Goal: Task Accomplishment & Management: Use online tool/utility

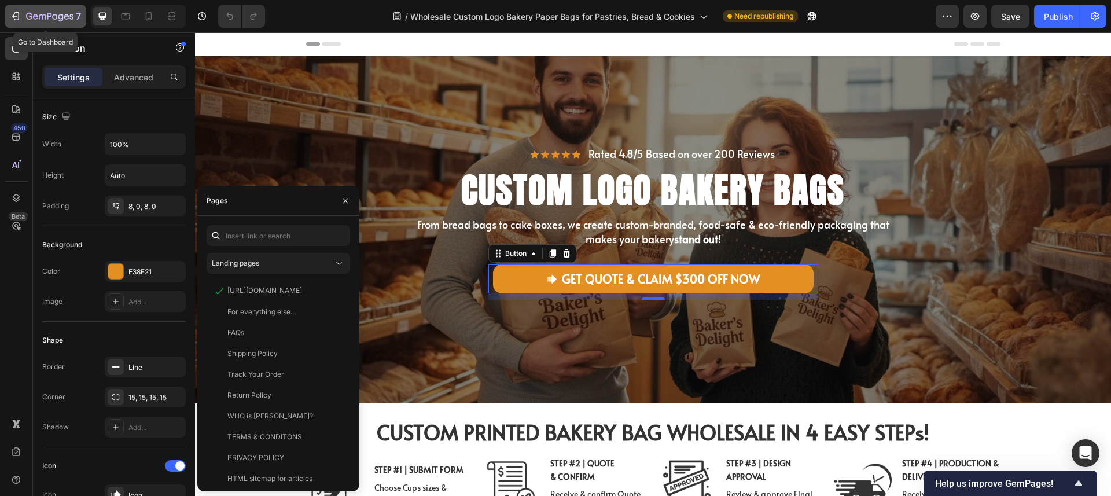
scroll to position [581, 0]
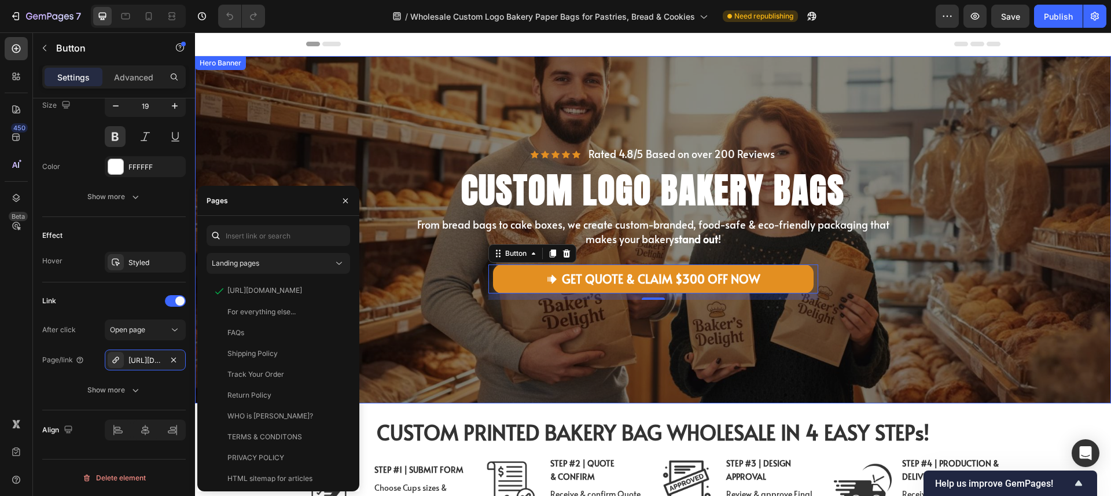
click at [775, 105] on div "Icon Icon Icon Icon Icon Icon List Rated 4.8/5 Based on over 200 Reviews Text B…" at bounding box center [653, 230] width 694 height 256
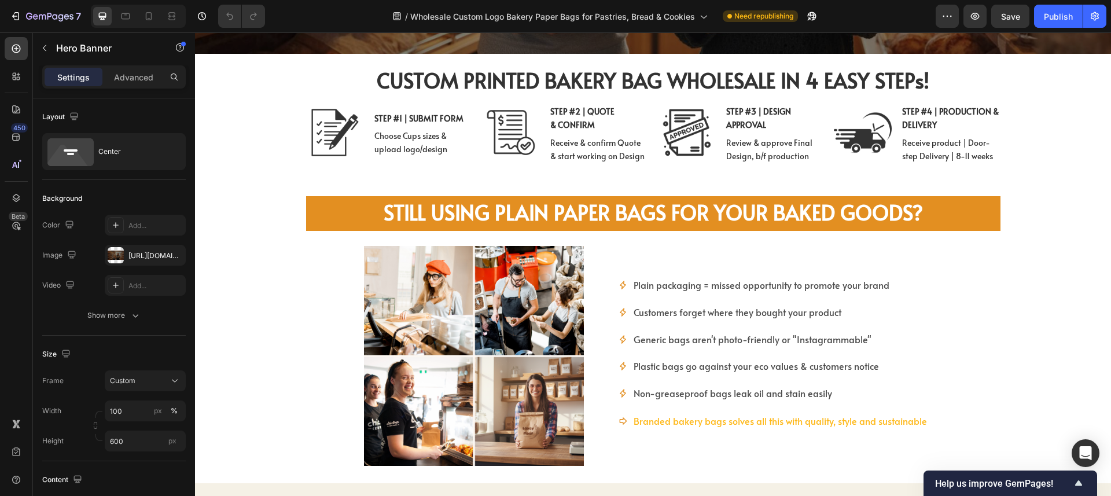
scroll to position [116, 0]
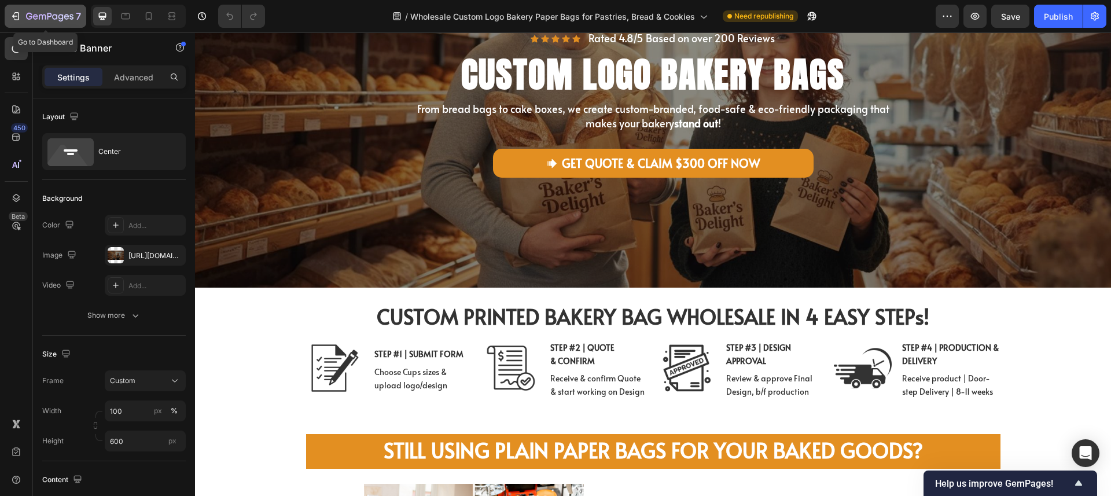
click at [10, 5] on button "7" at bounding box center [46, 16] width 82 height 23
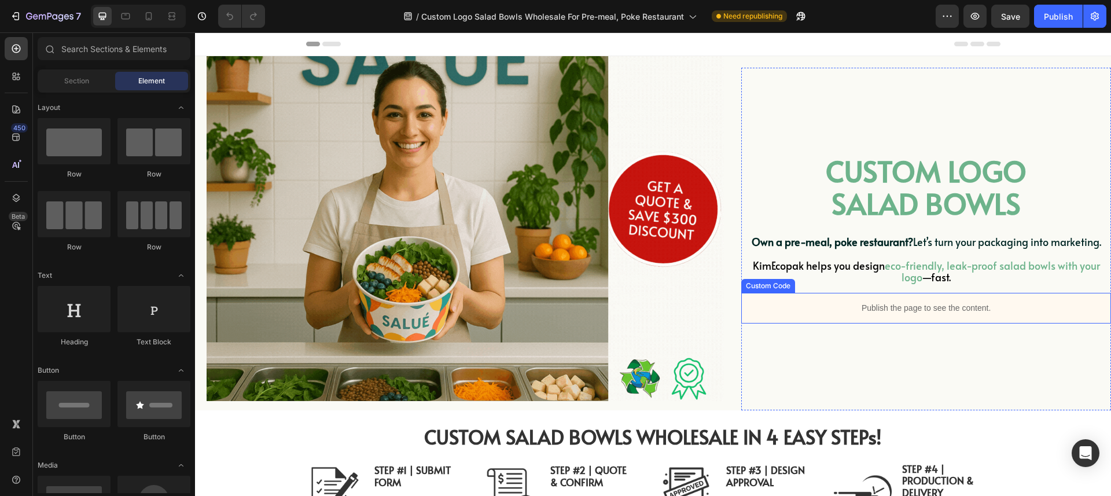
click at [830, 312] on p "Publish the page to see the content." at bounding box center [926, 308] width 370 height 12
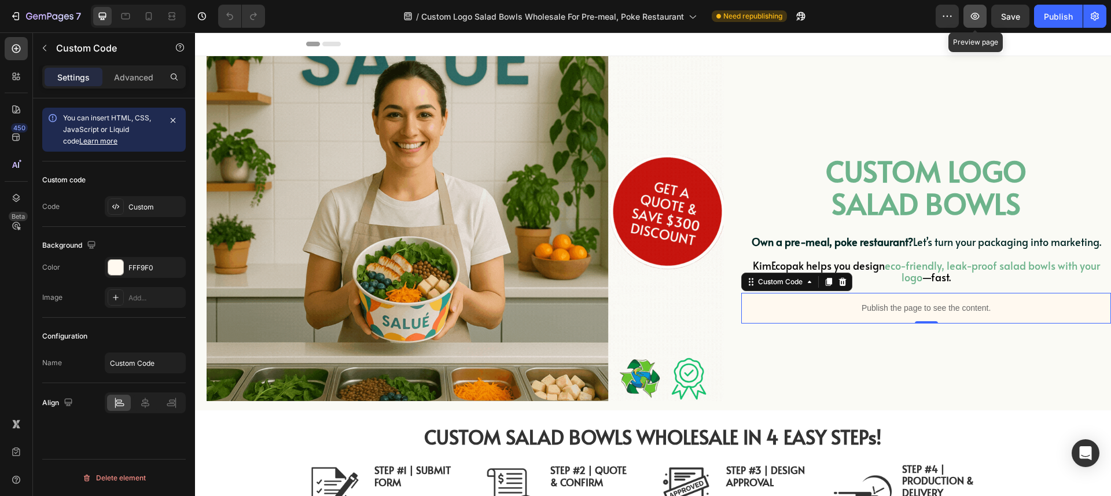
click at [979, 20] on icon "button" at bounding box center [975, 16] width 12 height 12
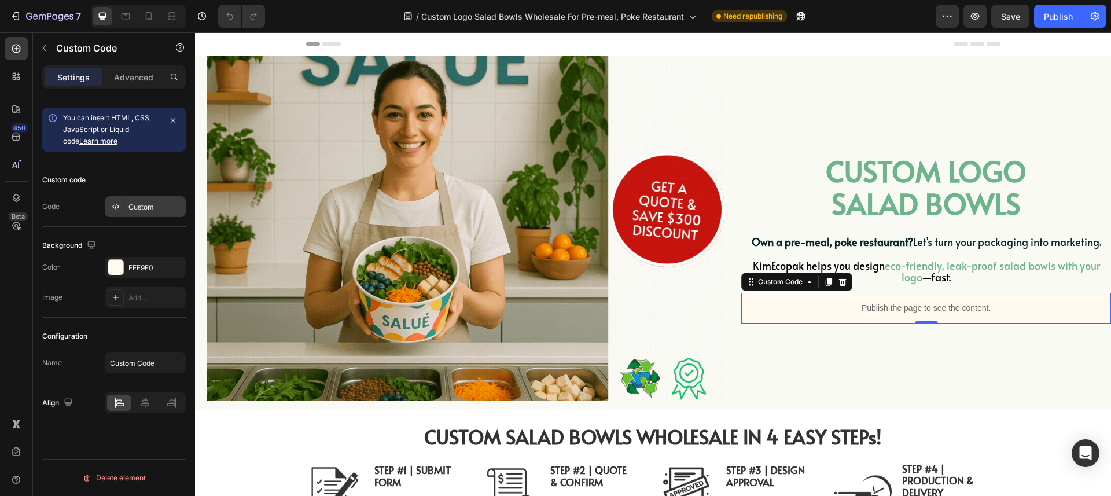
click at [125, 207] on div "Custom" at bounding box center [145, 206] width 81 height 21
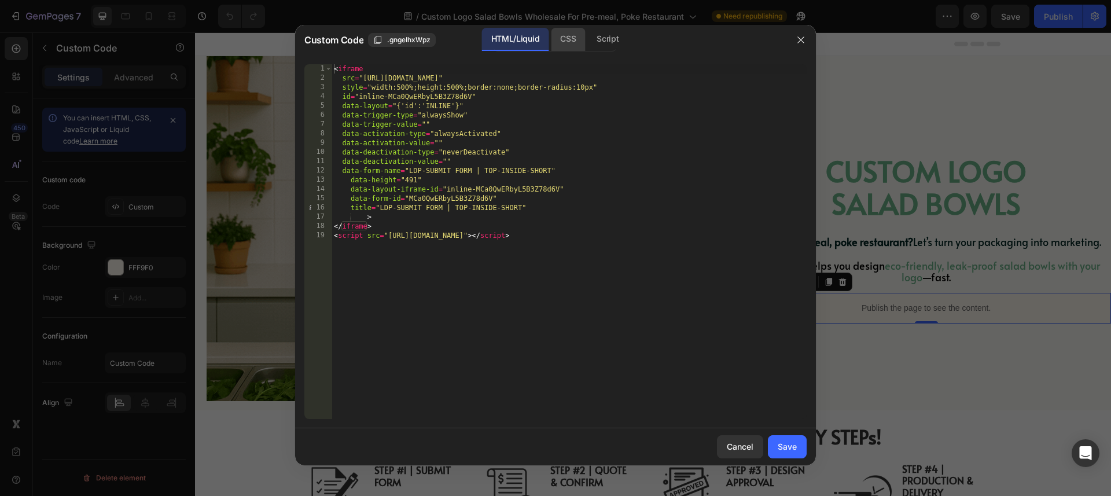
click at [576, 39] on div "CSS" at bounding box center [568, 39] width 34 height 23
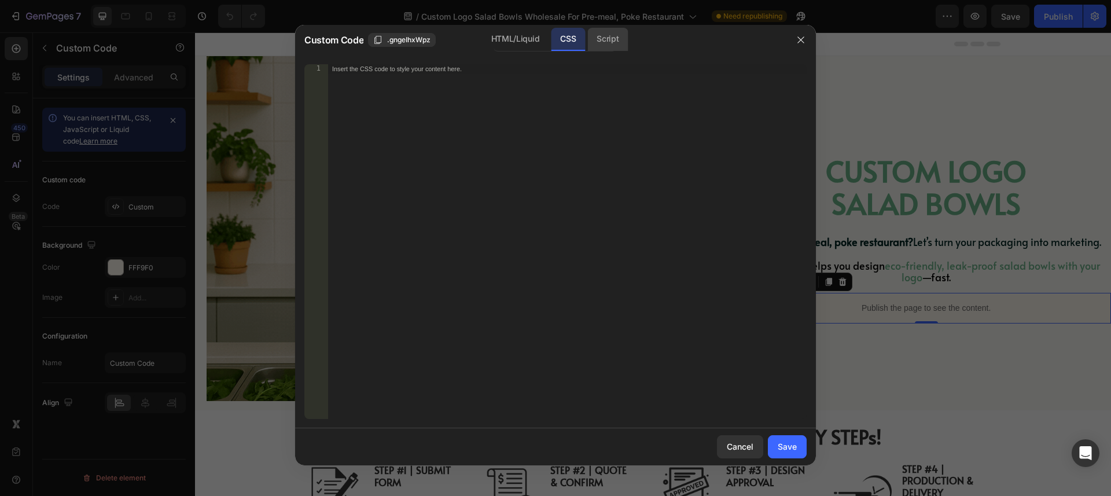
click at [613, 41] on div "Script" at bounding box center [607, 39] width 41 height 23
click at [531, 44] on div "HTML/Liquid" at bounding box center [515, 39] width 67 height 23
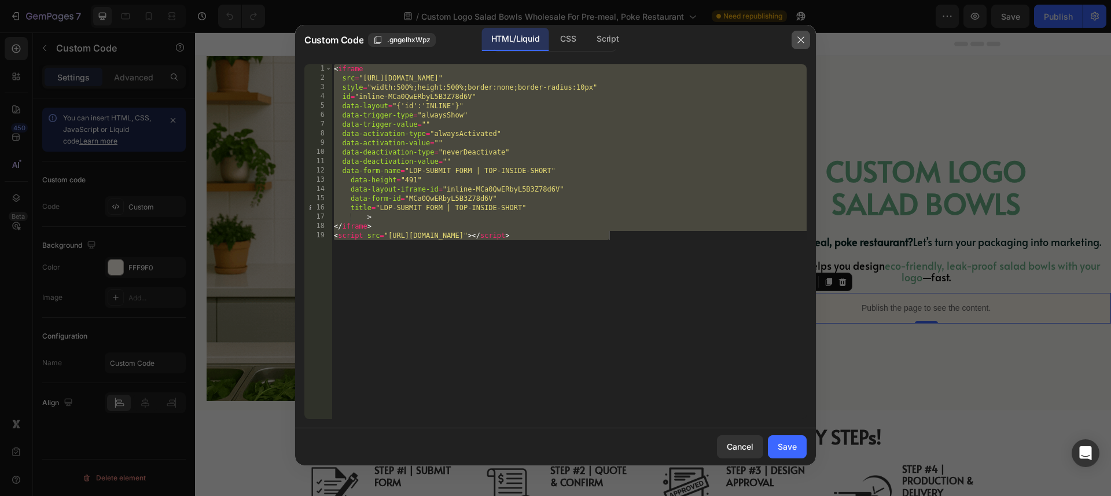
click at [808, 41] on button "button" at bounding box center [801, 40] width 19 height 19
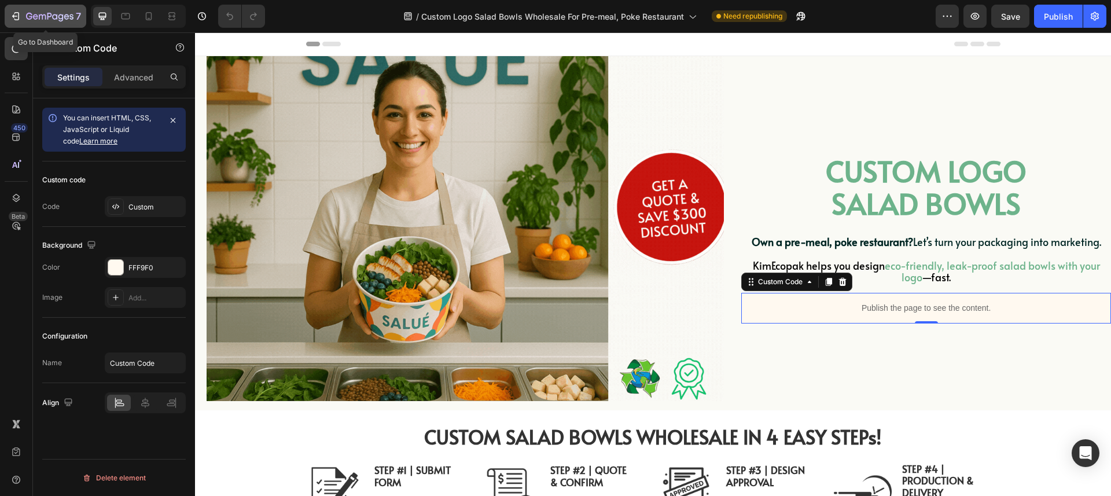
click at [23, 17] on div "7" at bounding box center [45, 16] width 71 height 14
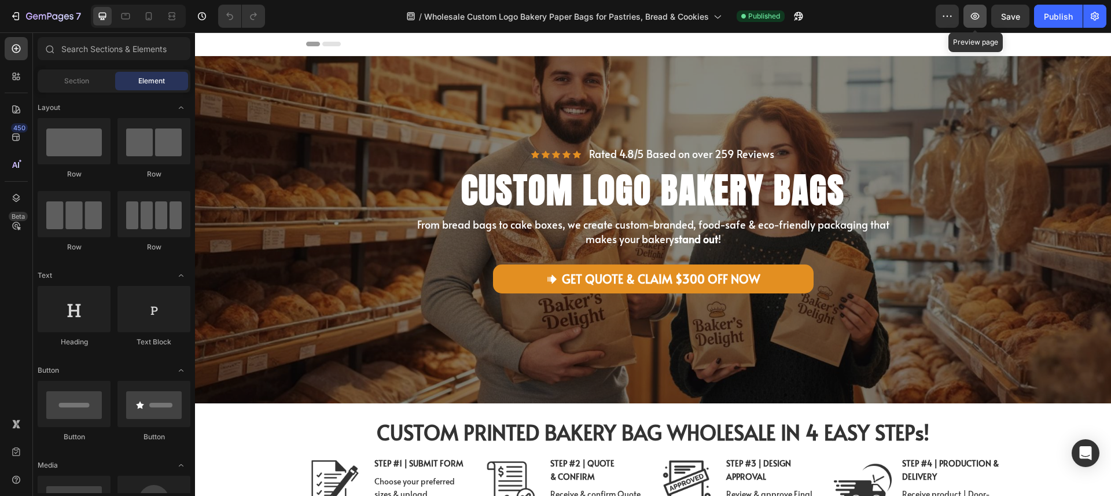
click at [971, 20] on icon "button" at bounding box center [975, 16] width 12 height 12
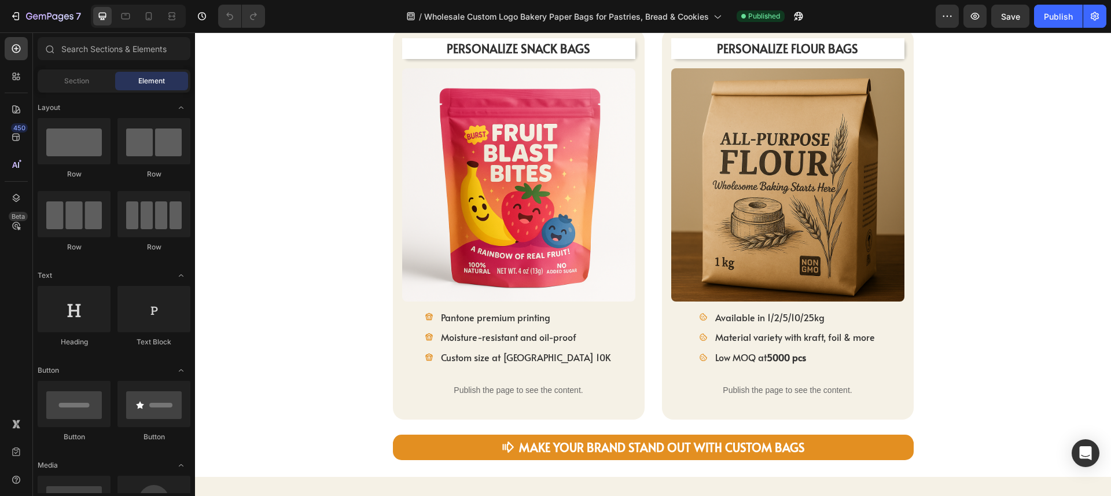
scroll to position [1628, 0]
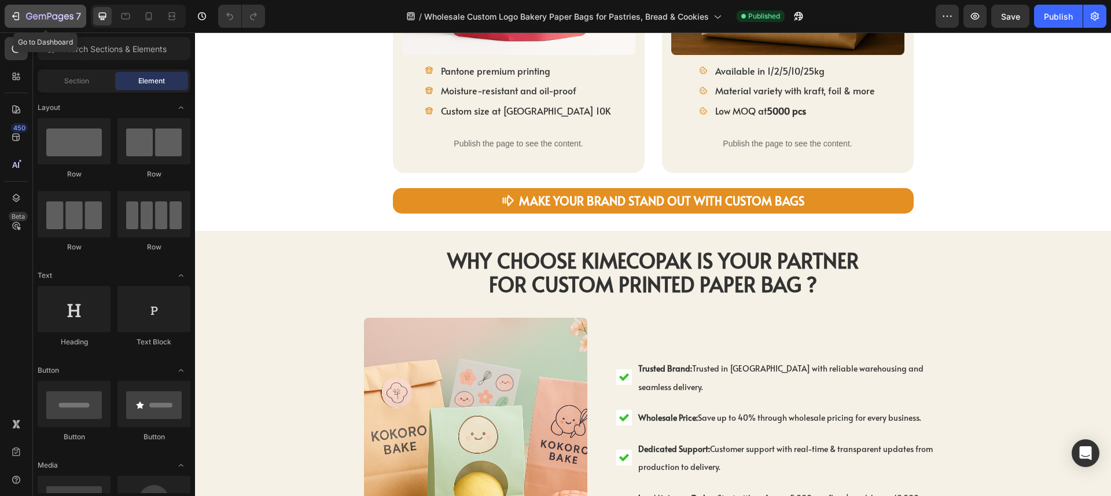
click at [7, 16] on button "7" at bounding box center [46, 16] width 82 height 23
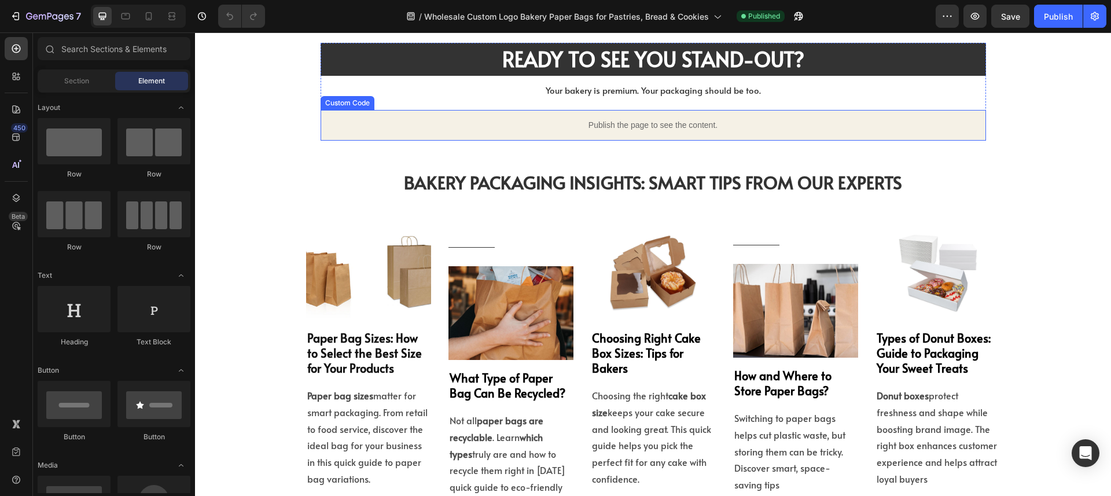
scroll to position [2702, 0]
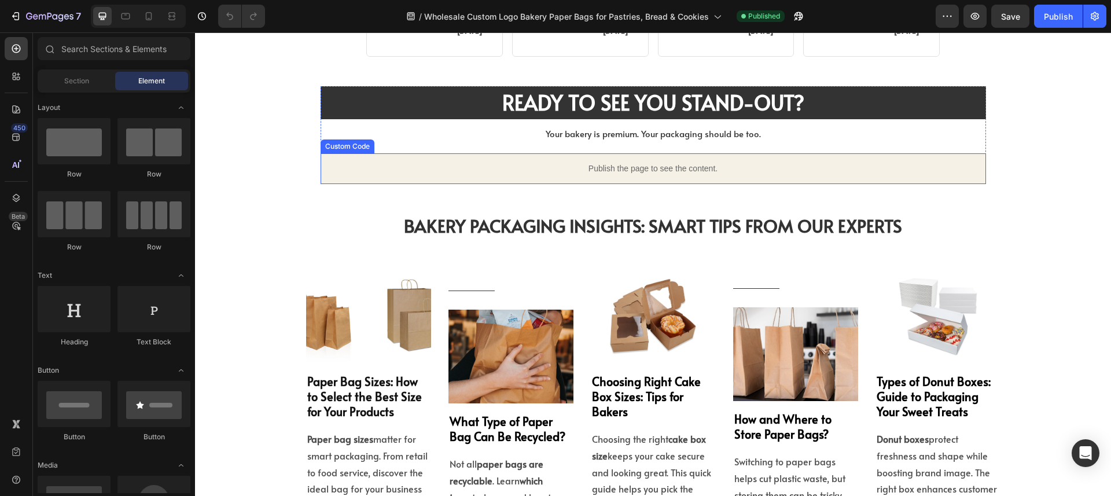
click at [493, 163] on p "Publish the page to see the content." at bounding box center [653, 169] width 665 height 12
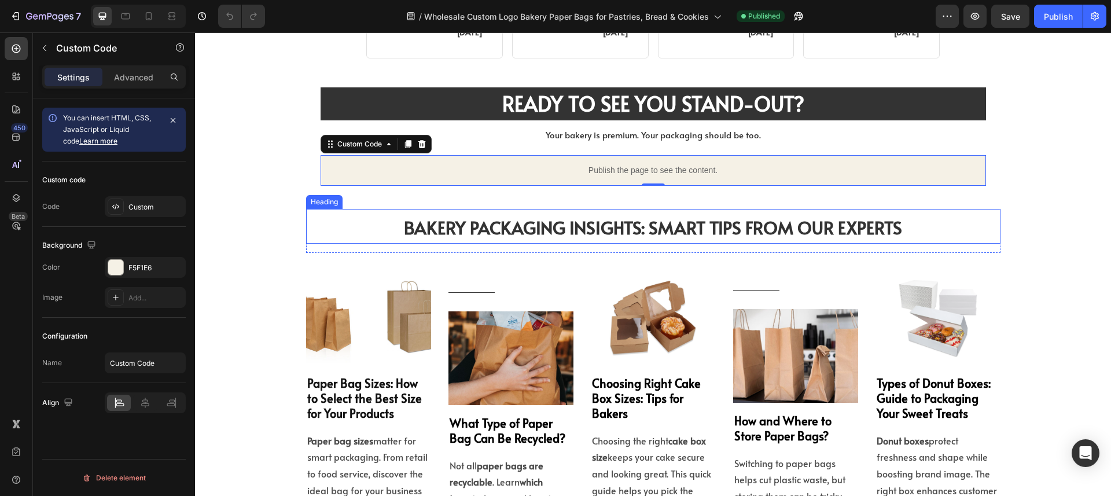
scroll to position [2548, 0]
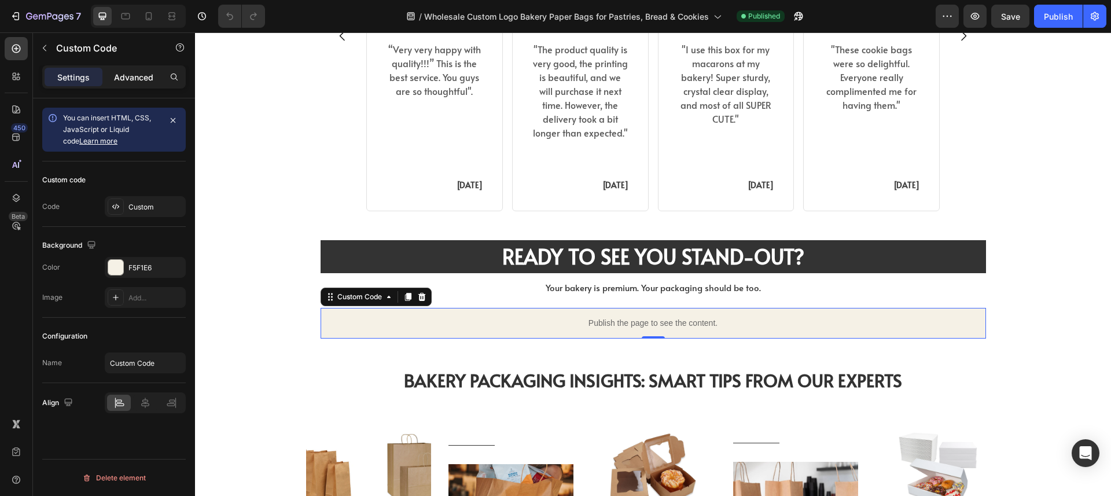
click at [126, 80] on p "Advanced" at bounding box center [133, 77] width 39 height 12
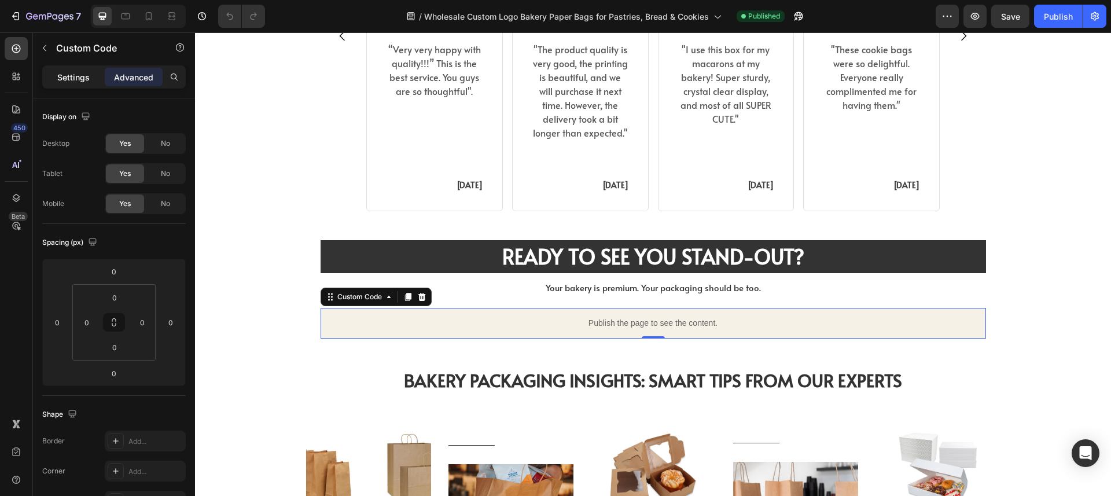
click at [81, 79] on p "Settings" at bounding box center [73, 77] width 32 height 12
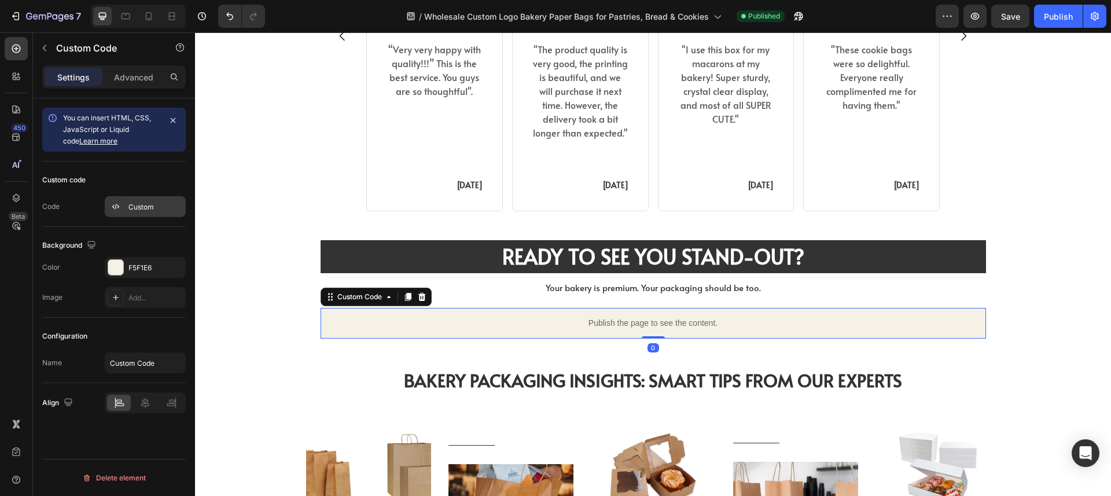
click at [143, 209] on div "Custom" at bounding box center [155, 207] width 54 height 10
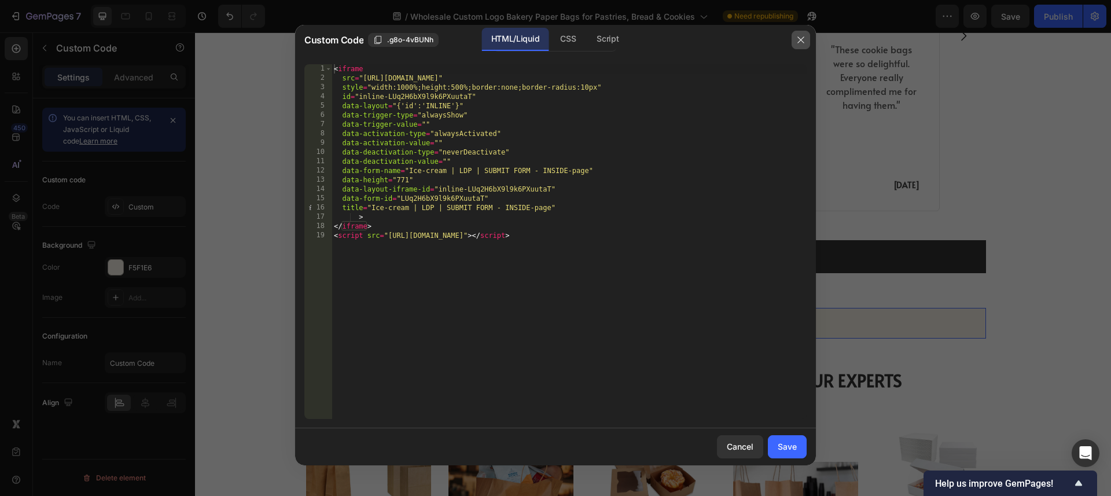
click at [804, 36] on icon "button" at bounding box center [800, 39] width 6 height 6
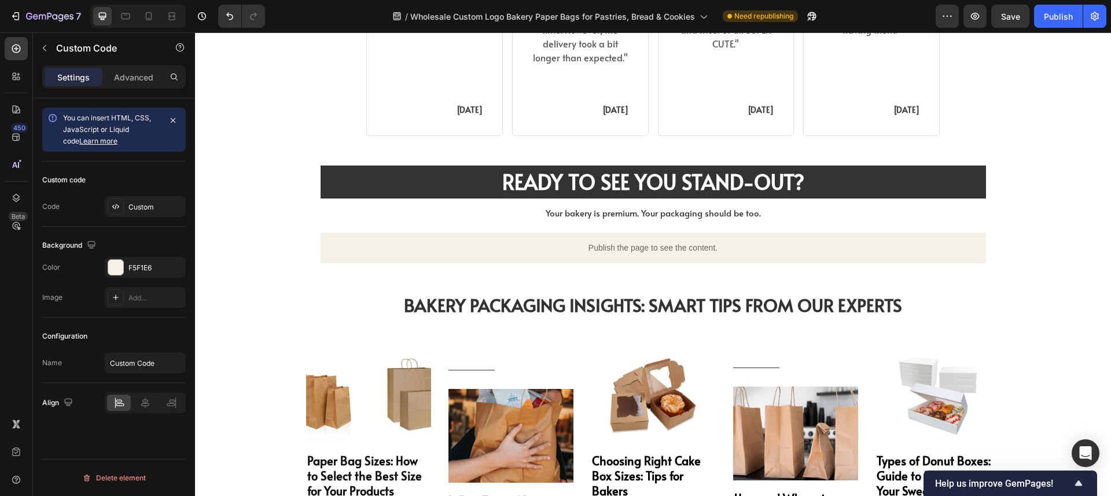
scroll to position [2608, 0]
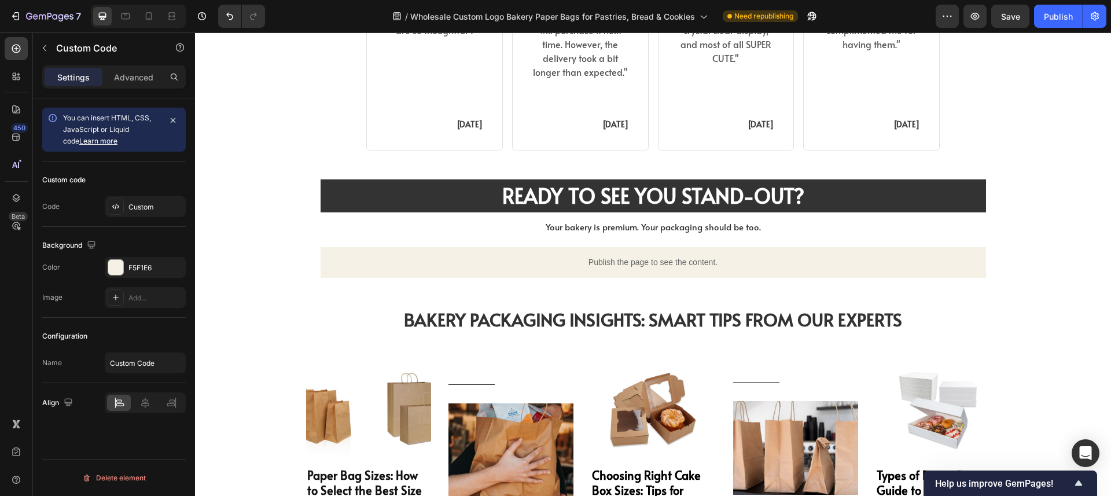
click at [750, 255] on div "Publish the page to see the content." at bounding box center [653, 262] width 665 height 31
click at [278, 233] on div "READY TO SEE YOU STAND-OUT? Heading READY TO SEE YOU STAND-OUT? Heading Your ba…" at bounding box center [653, 228] width 916 height 98
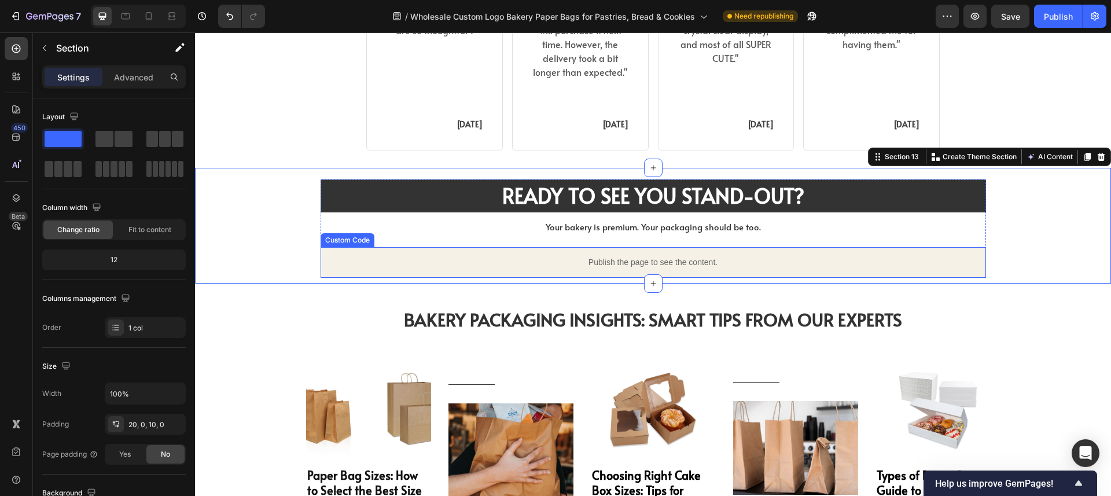
click at [338, 255] on div "Publish the page to see the content." at bounding box center [653, 262] width 665 height 31
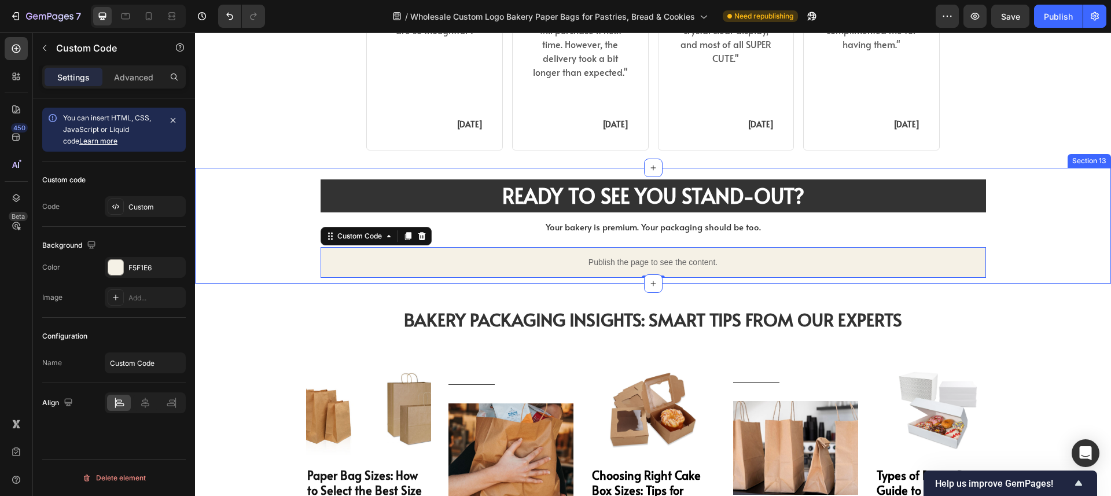
click at [285, 238] on div "READY TO SEE YOU STAND-OUT? Heading READY TO SEE YOU STAND-OUT? Heading Your ba…" at bounding box center [653, 228] width 916 height 98
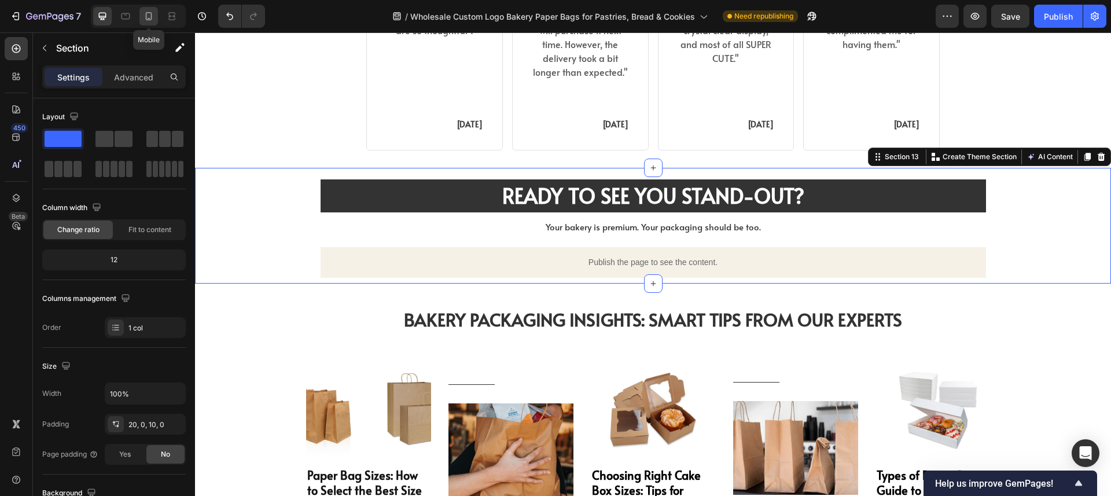
click at [157, 16] on div at bounding box center [148, 16] width 19 height 19
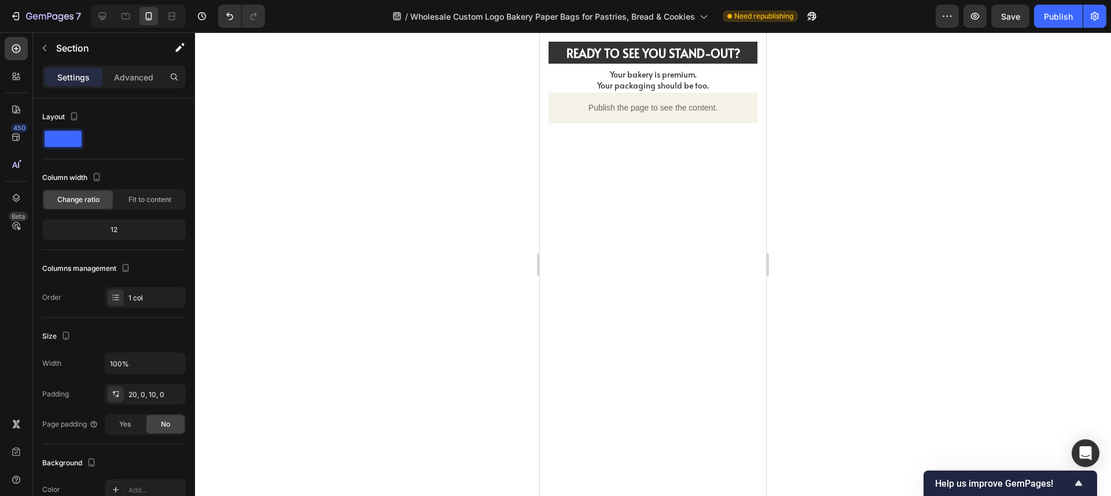
scroll to position [2757, 0]
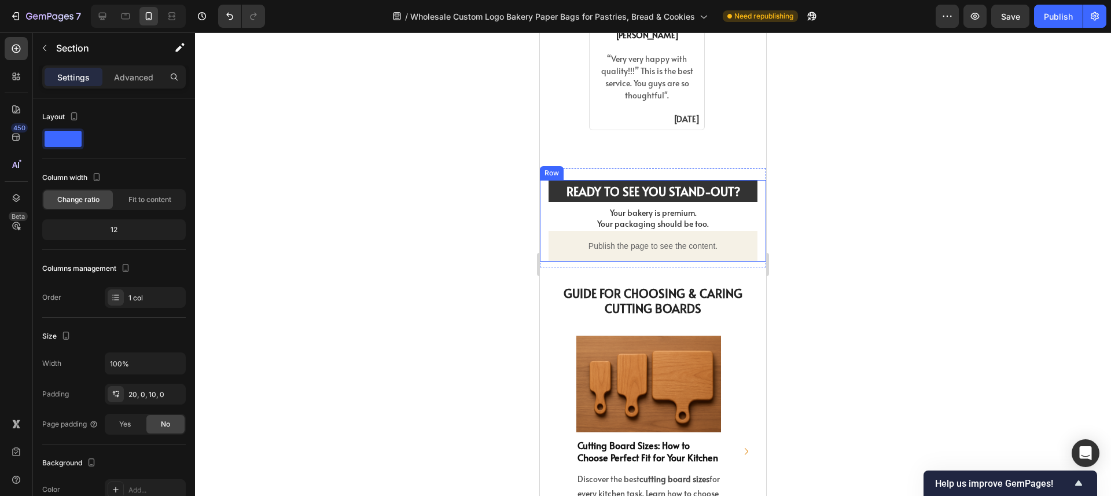
click at [752, 232] on div "READY TO SEE YOU STAND-OUT? Heading READY TO SEE YOU STAND-OUT? Heading Your ba…" at bounding box center [653, 221] width 226 height 82
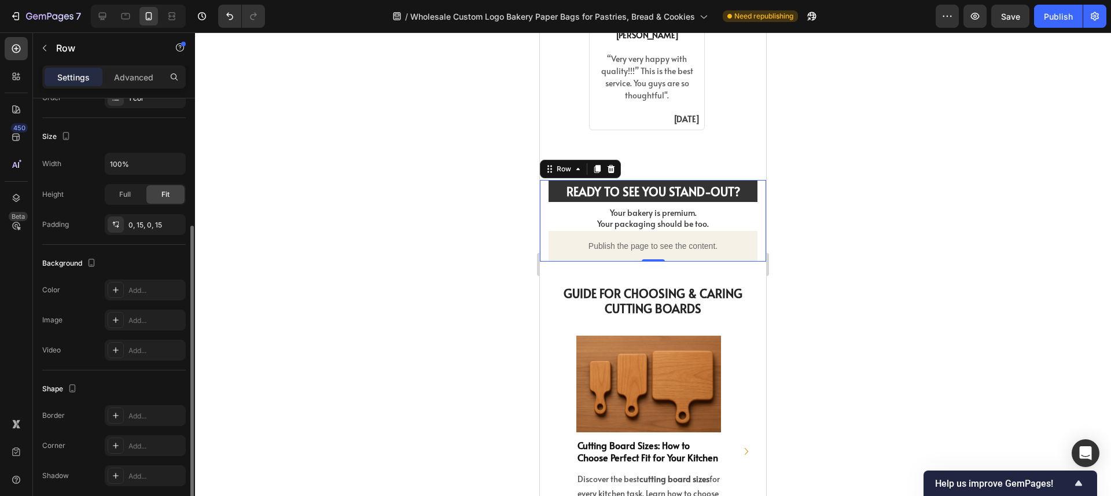
scroll to position [245, 0]
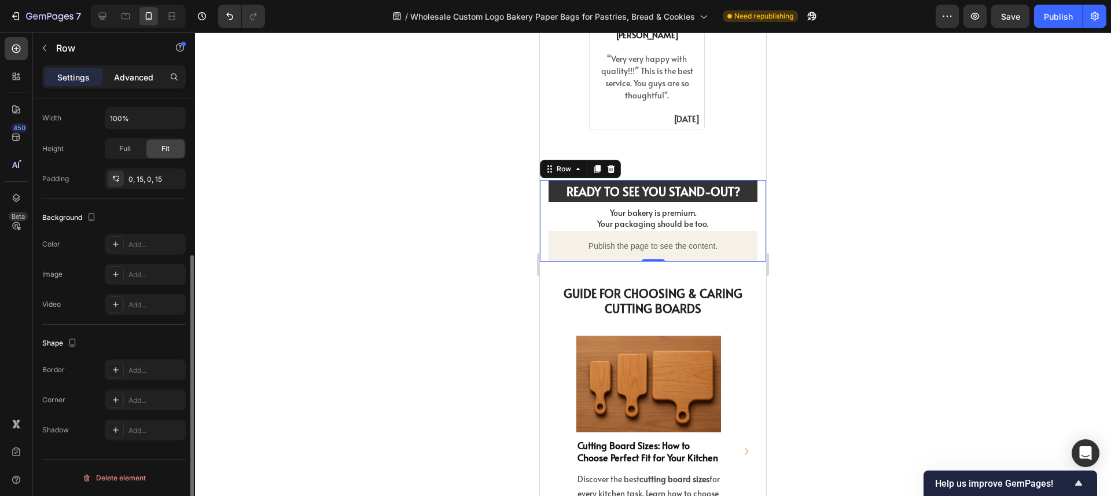
click at [143, 82] on p "Advanced" at bounding box center [133, 77] width 39 height 12
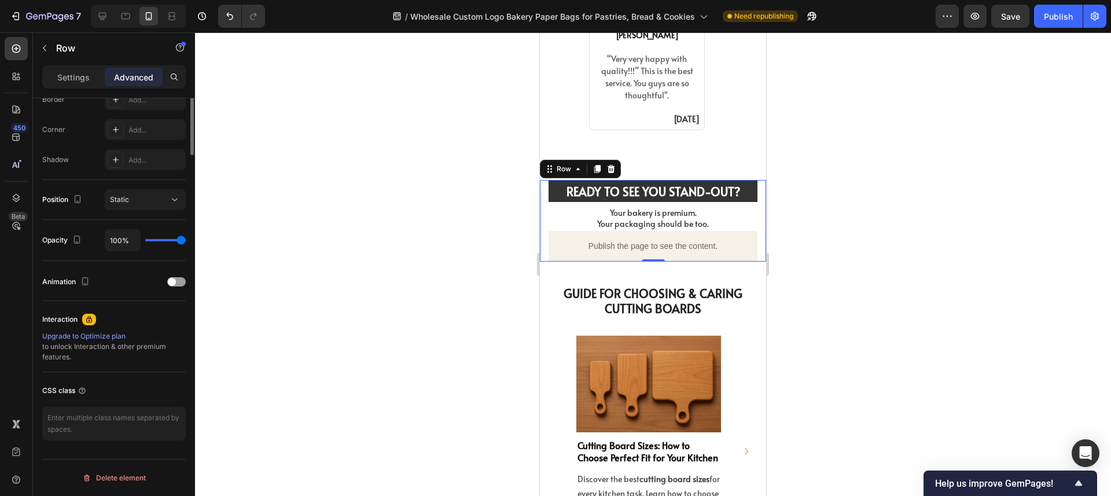
scroll to position [0, 0]
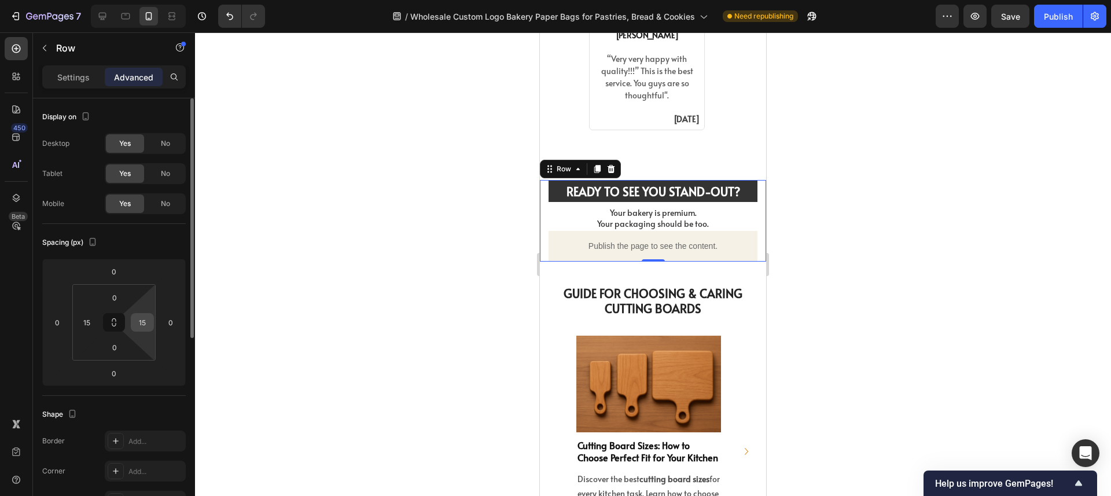
click at [144, 329] on input "15" at bounding box center [142, 322] width 17 height 17
type input "0"
click at [91, 321] on input "15" at bounding box center [86, 322] width 17 height 17
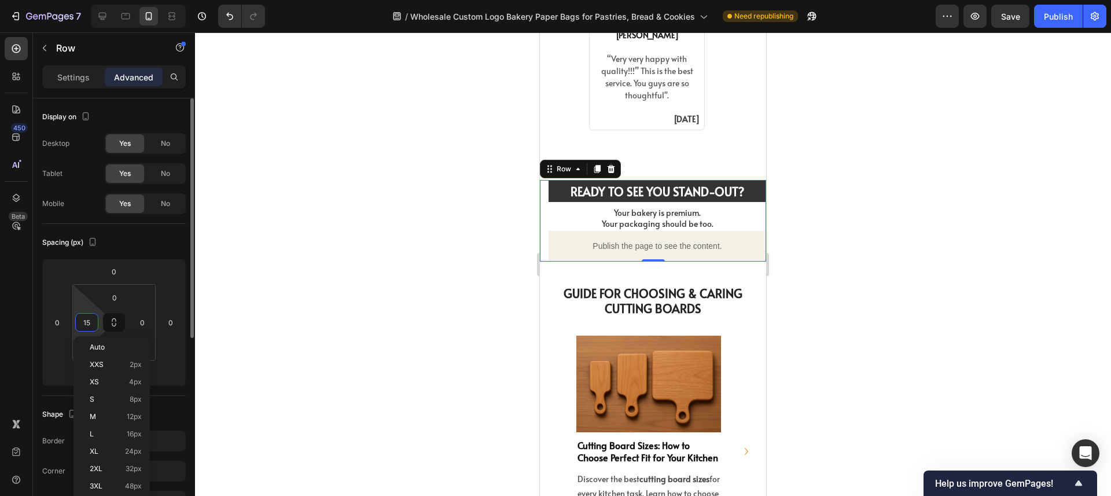
click at [88, 322] on input "15" at bounding box center [86, 322] width 17 height 17
type input "0"
click at [164, 247] on div "Spacing (px)" at bounding box center [113, 242] width 143 height 19
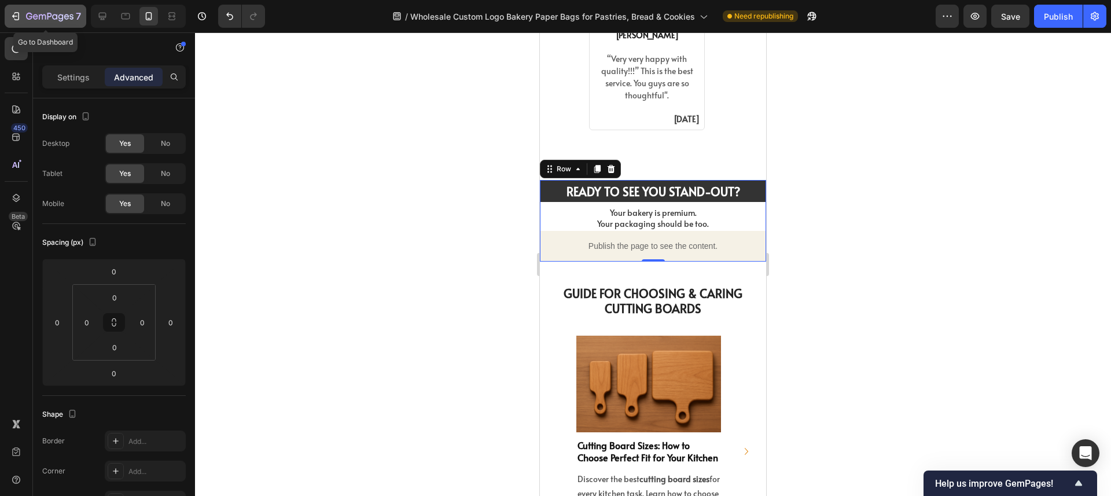
click at [17, 14] on icon "button" at bounding box center [16, 16] width 12 height 12
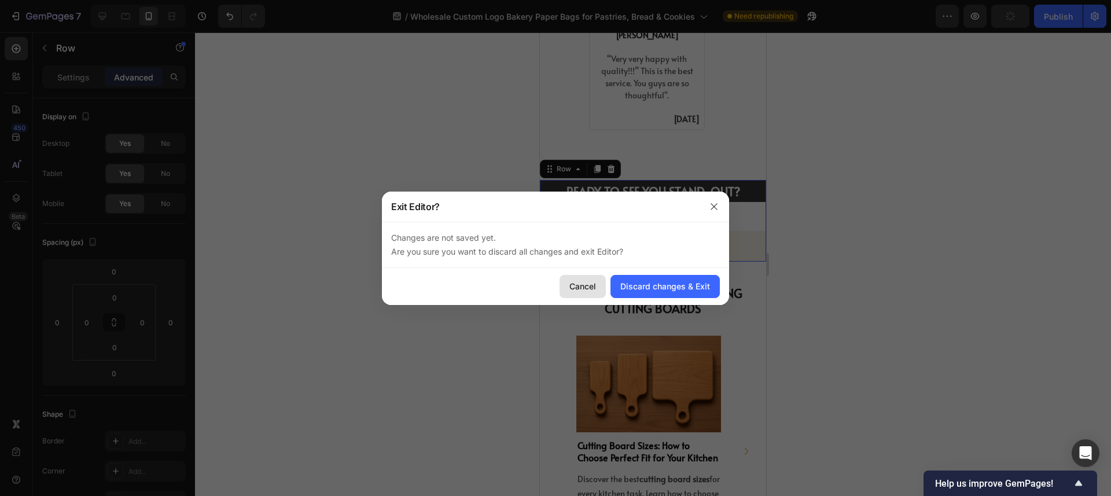
click at [596, 290] on div "Cancel" at bounding box center [582, 286] width 27 height 12
